Goal: Navigation & Orientation: Find specific page/section

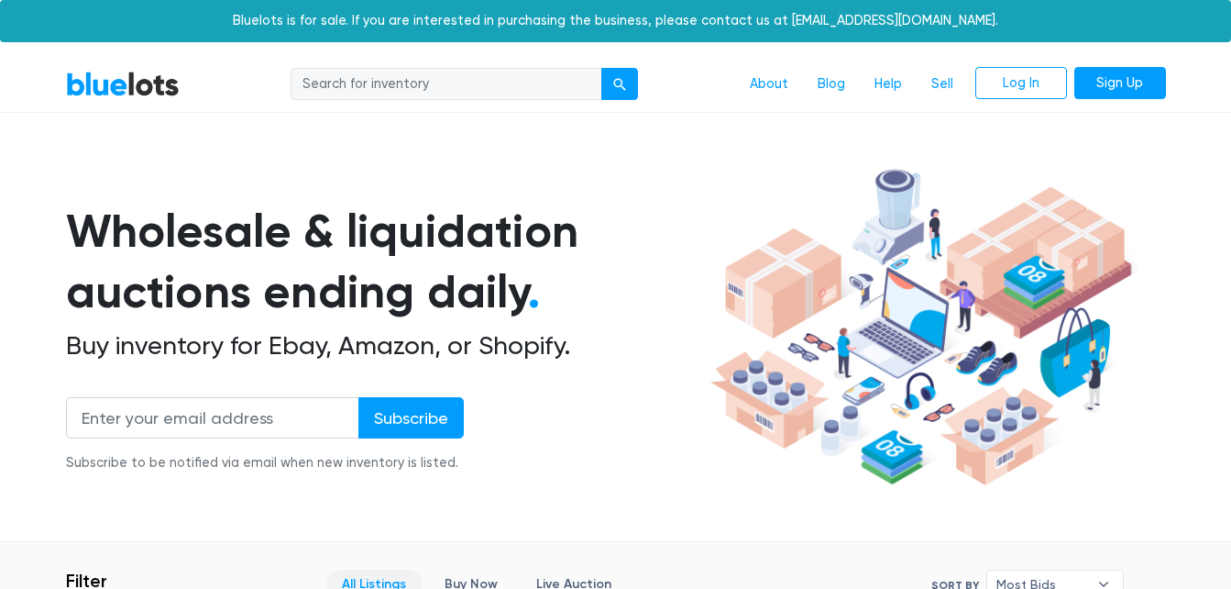
click at [358, 581] on link "All Listings" at bounding box center [373, 583] width 95 height 28
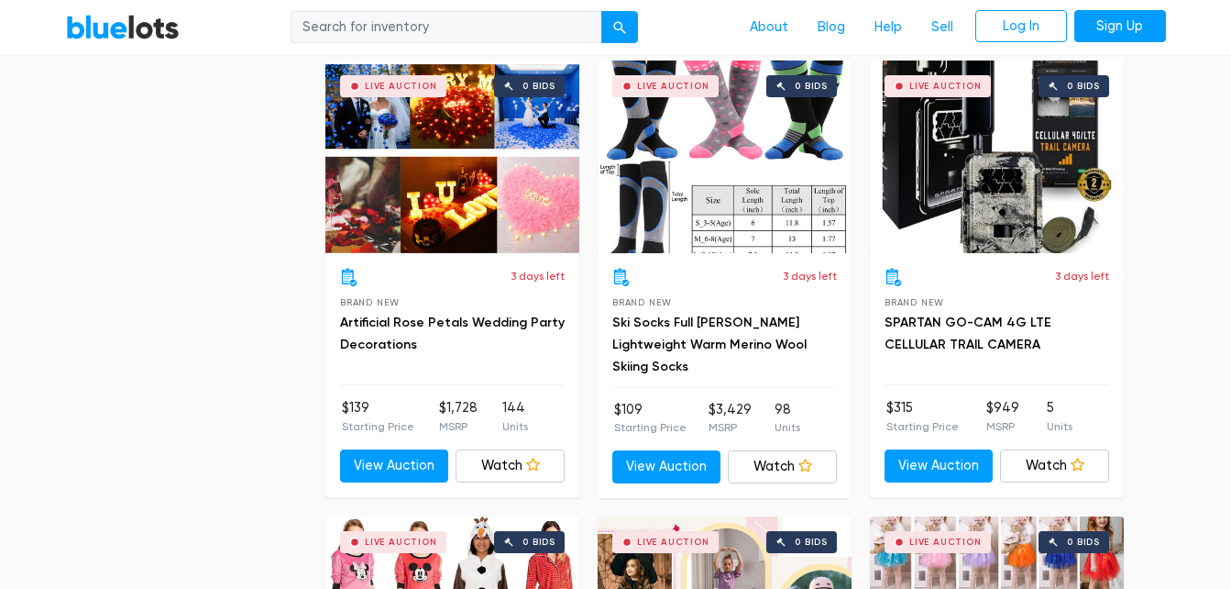
scroll to position [5096, 0]
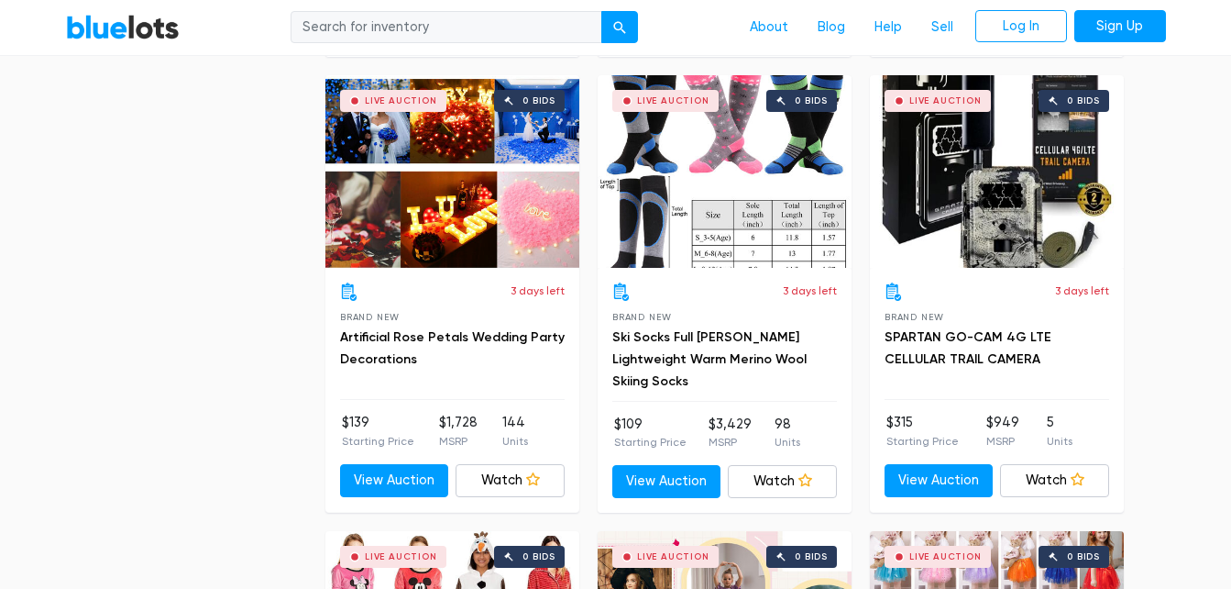
click at [695, 160] on div "Live Auction 0 bids" at bounding box center [725, 171] width 254 height 193
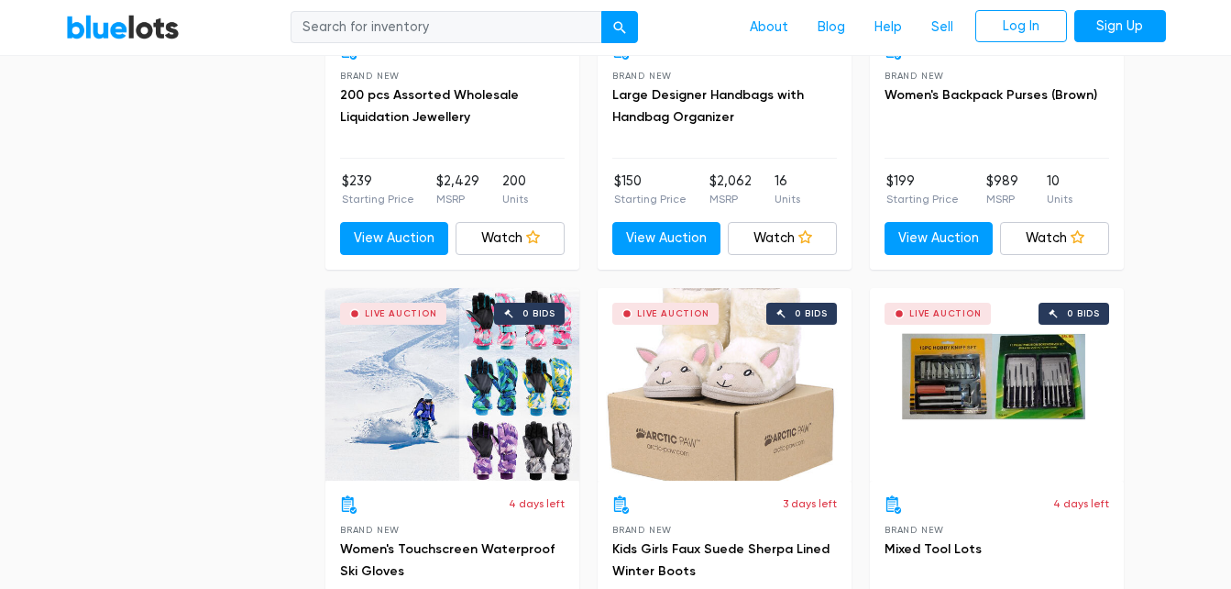
scroll to position [7229, 0]
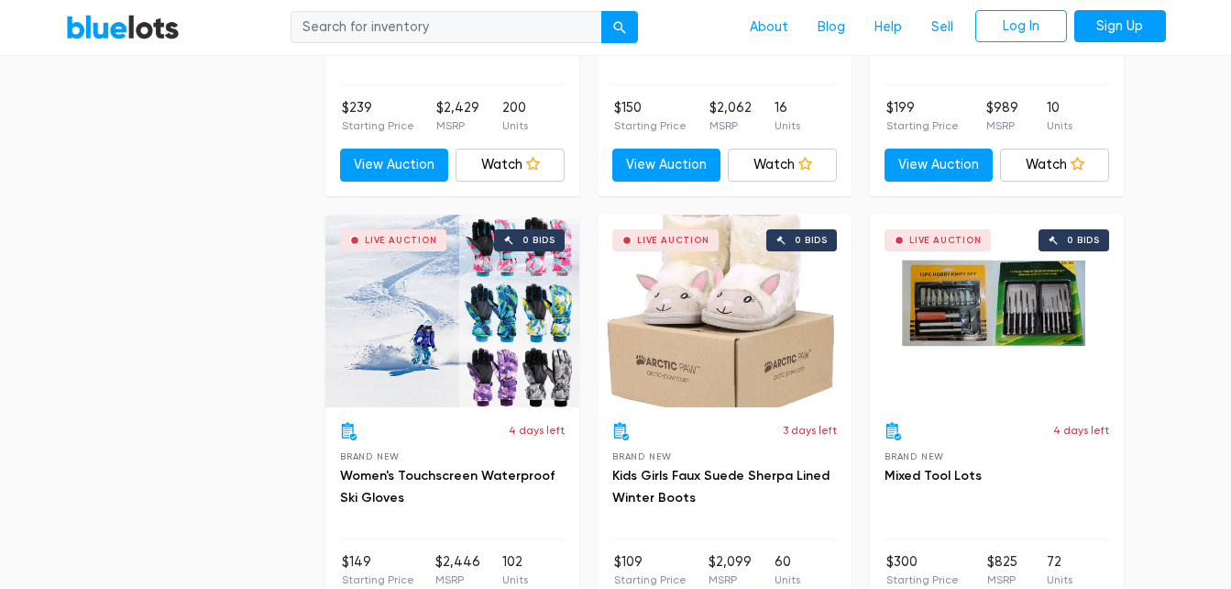
click at [755, 347] on div "Live Auction 0 bids" at bounding box center [725, 311] width 254 height 193
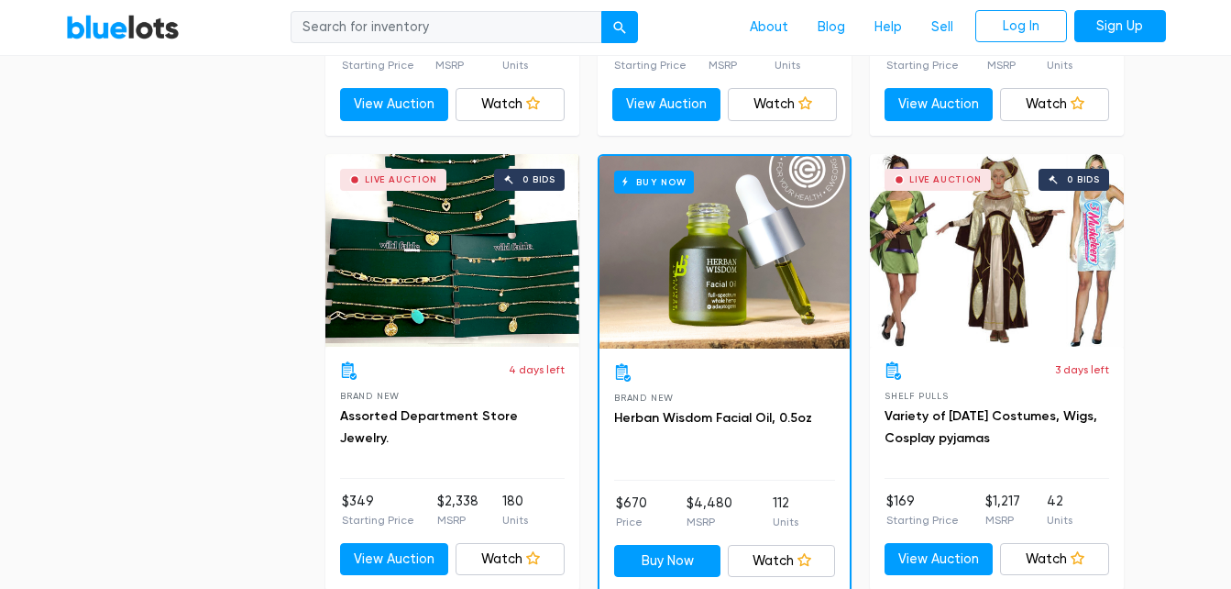
scroll to position [8177, 0]
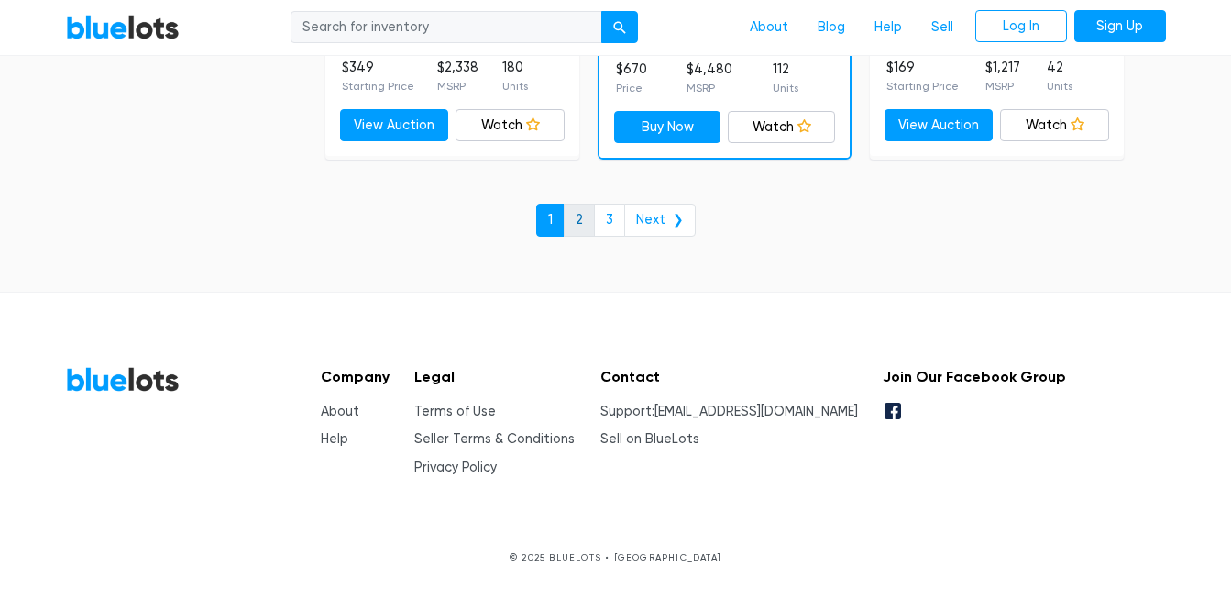
click at [584, 225] on link "2" at bounding box center [579, 220] width 31 height 33
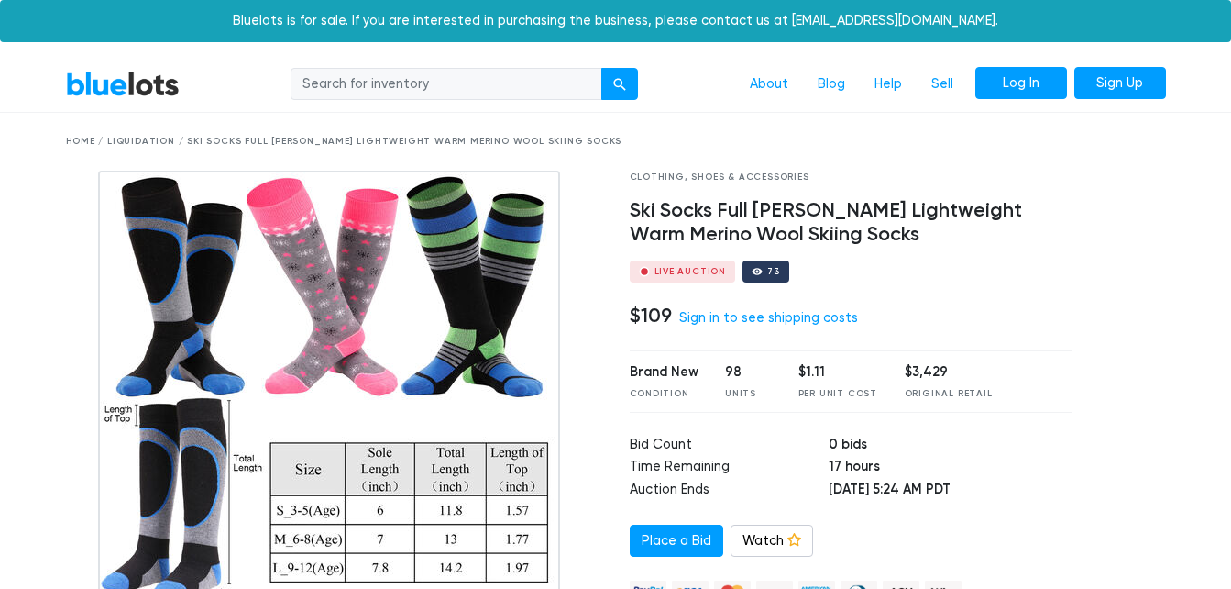
click at [1014, 83] on link "Log In" at bounding box center [1021, 83] width 92 height 33
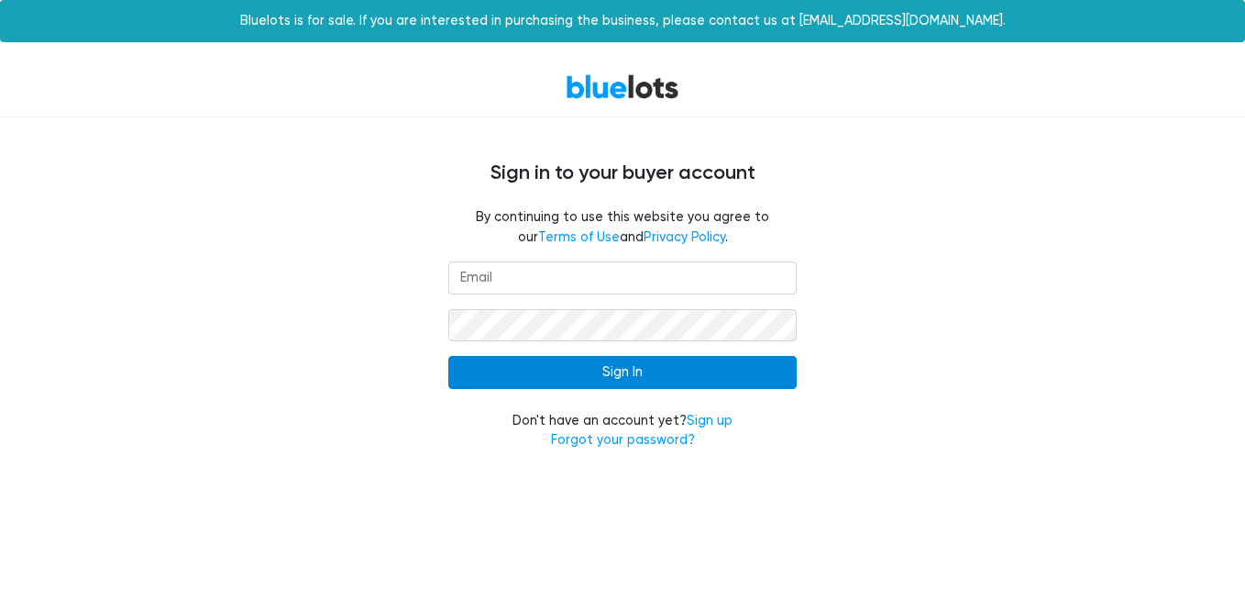
type input "devon@landhomedet.com"
click at [685, 383] on input "Sign In" at bounding box center [622, 372] width 348 height 33
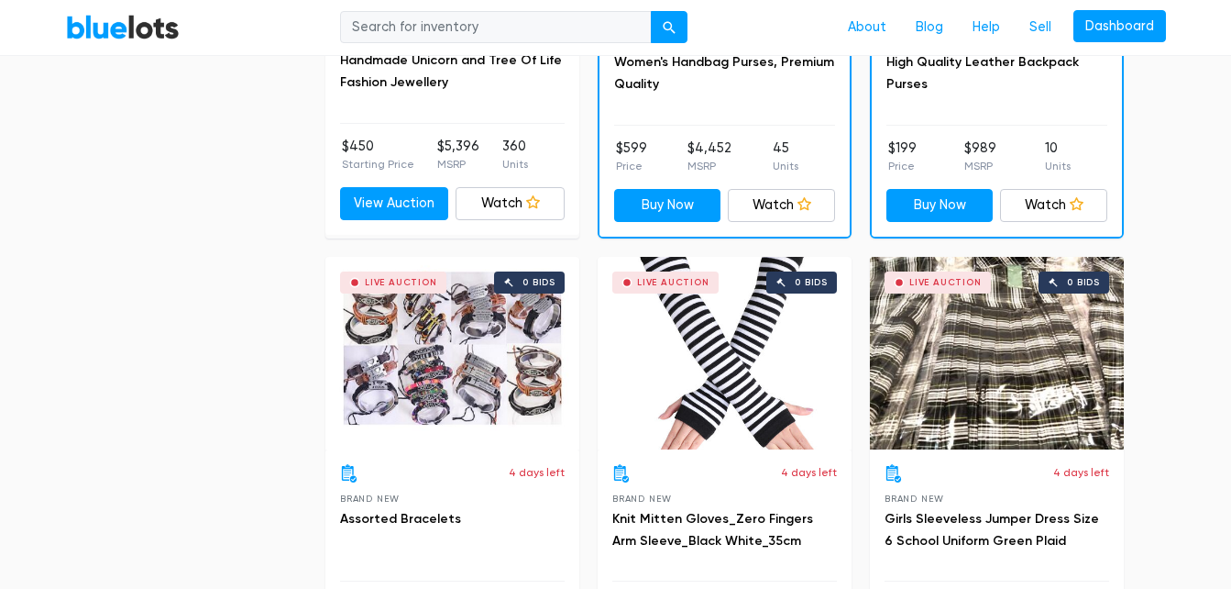
scroll to position [929, 0]
